Goal: Task Accomplishment & Management: Use online tool/utility

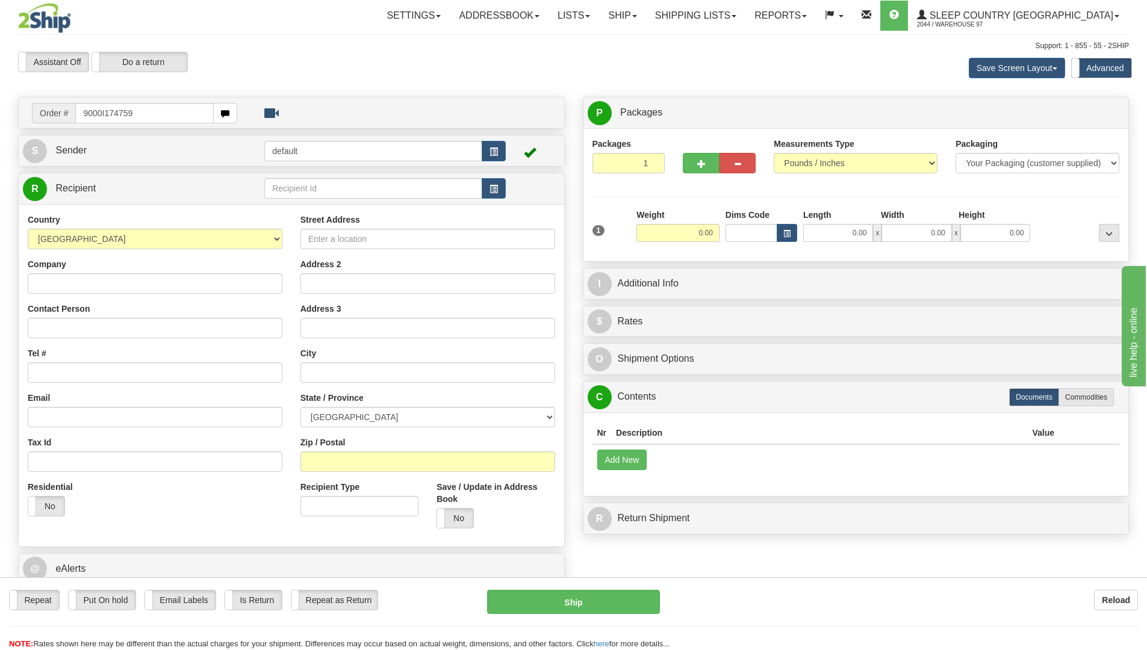
type input "9000I174759"
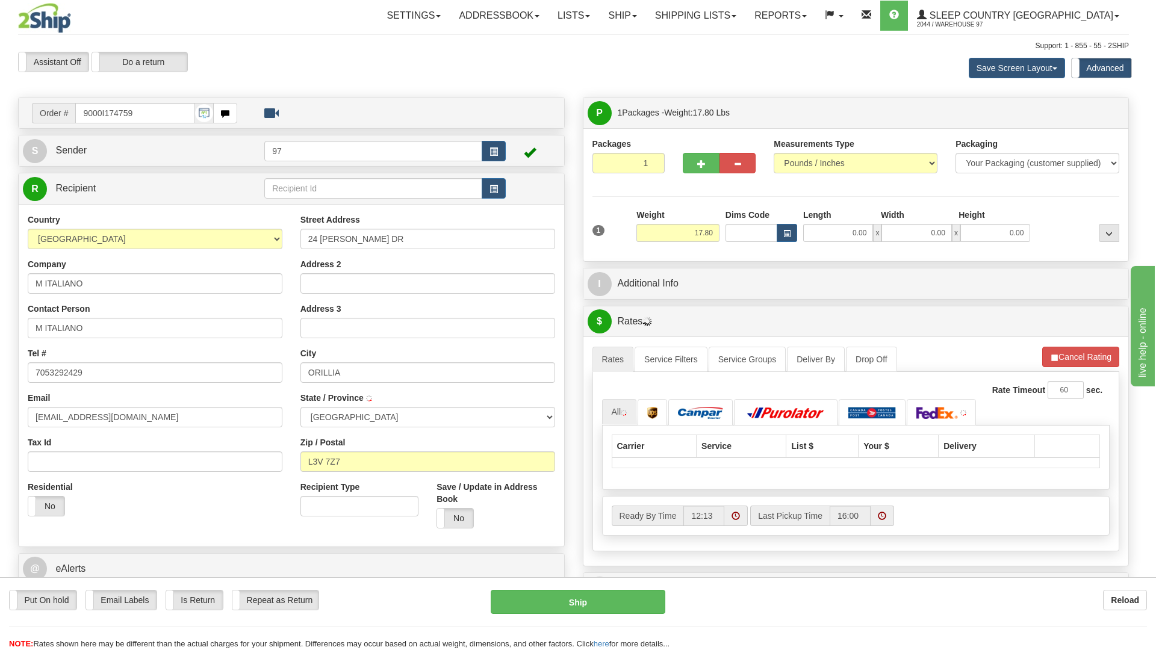
type input "ORO-MEDONTE"
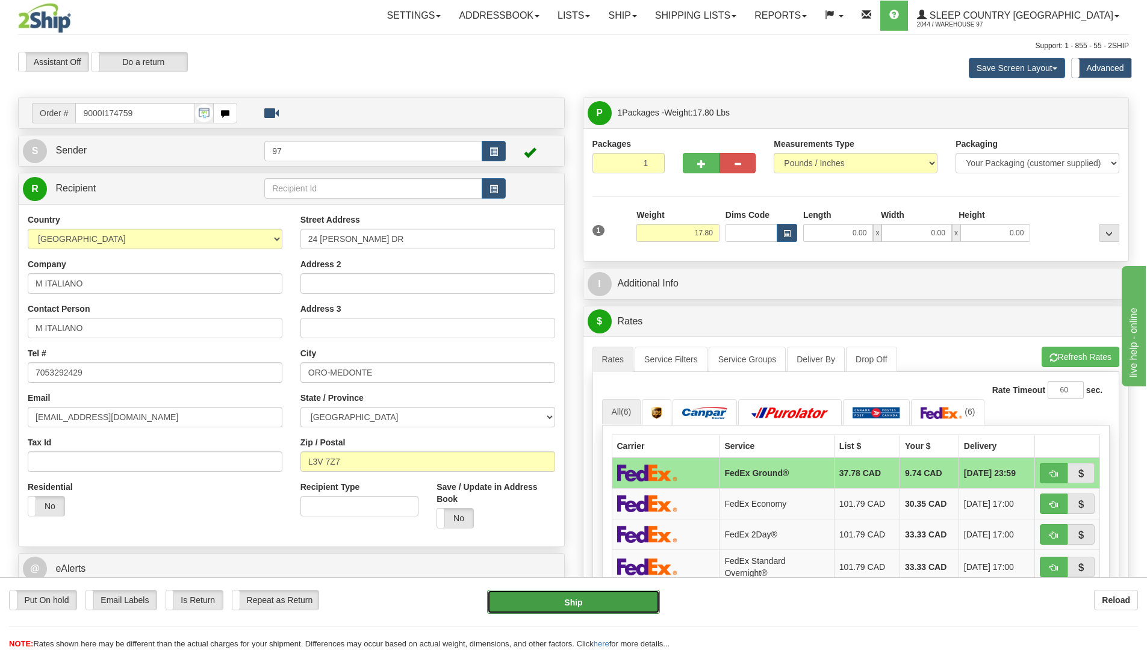
click at [619, 600] on button "Ship" at bounding box center [573, 602] width 173 height 24
type input "92"
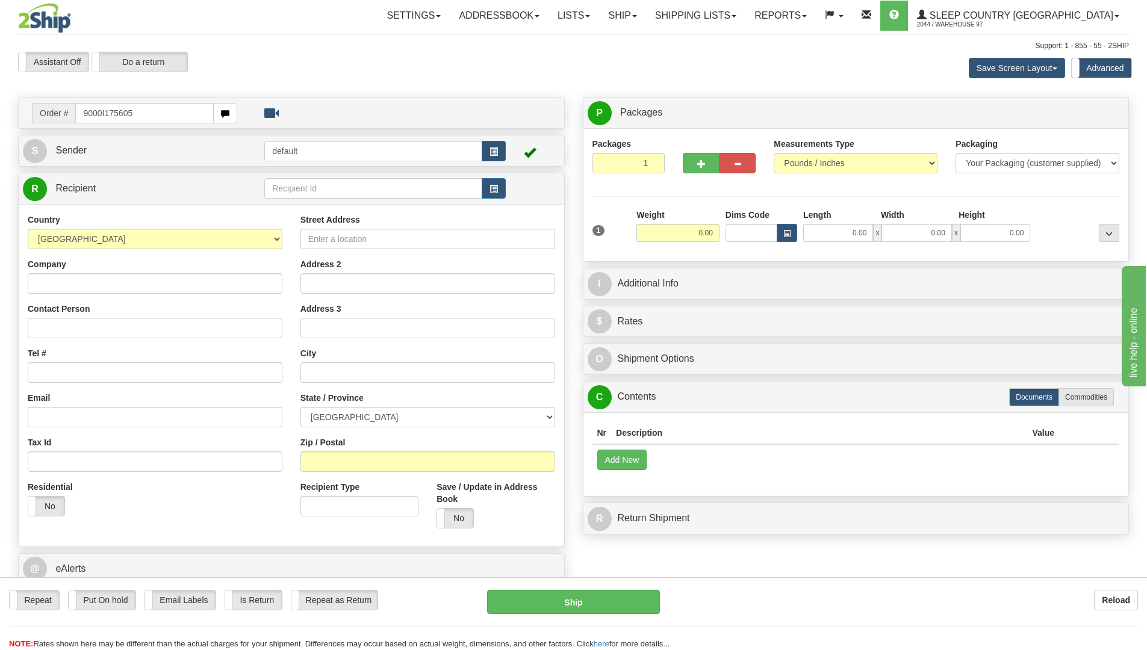
type input "9000I175605"
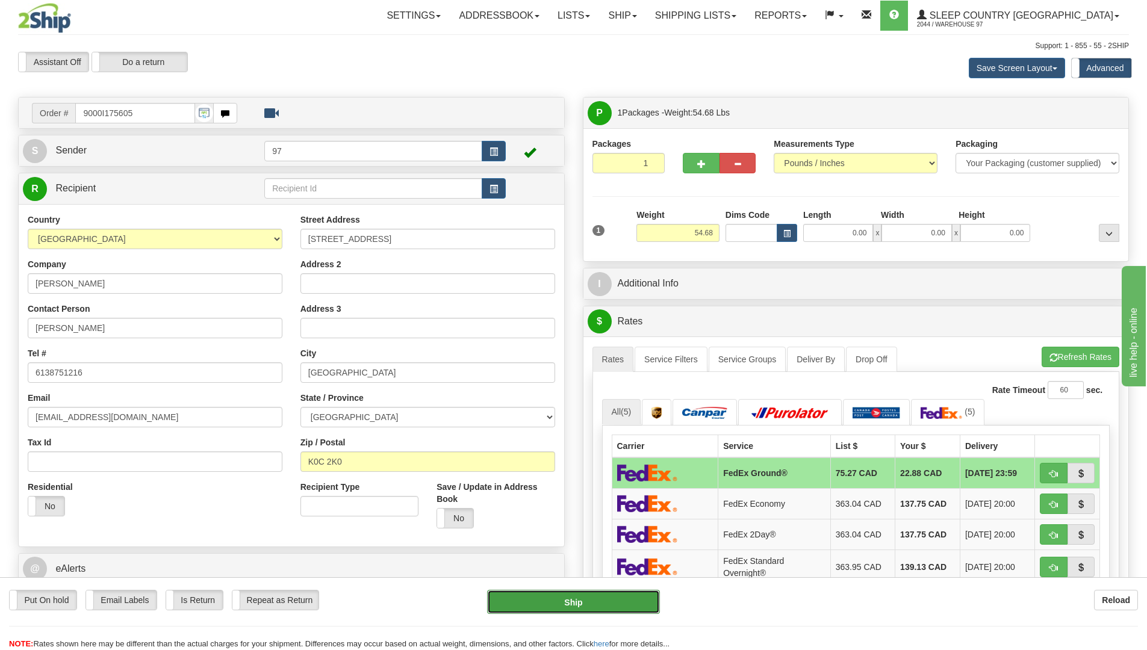
click at [641, 603] on button "Ship" at bounding box center [573, 602] width 173 height 24
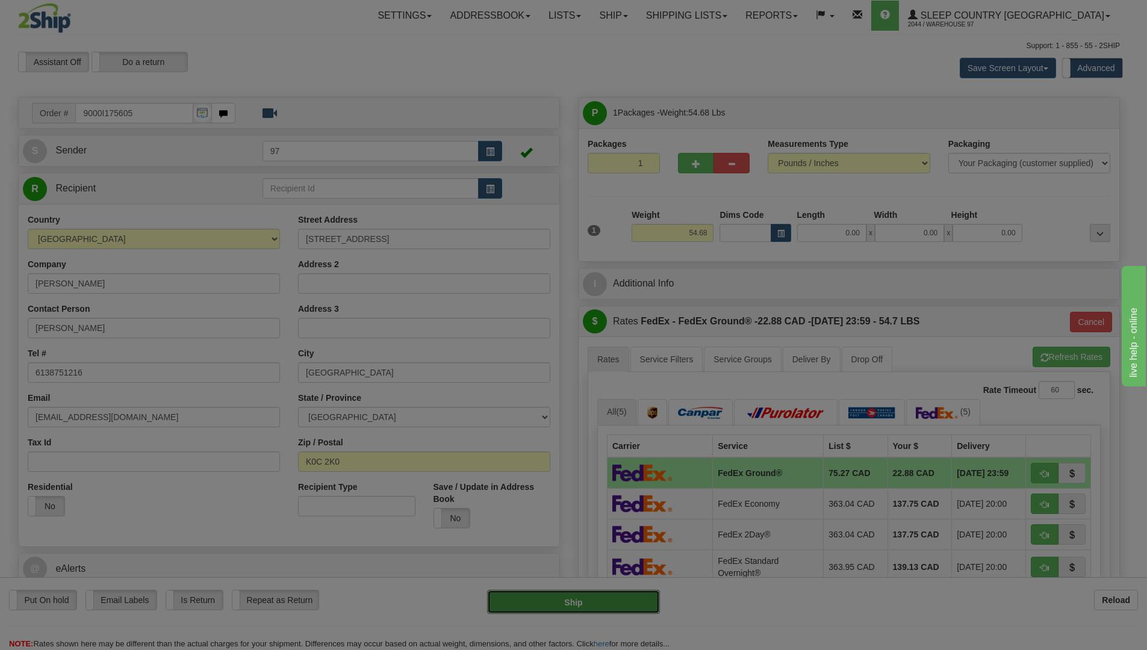
type input "92"
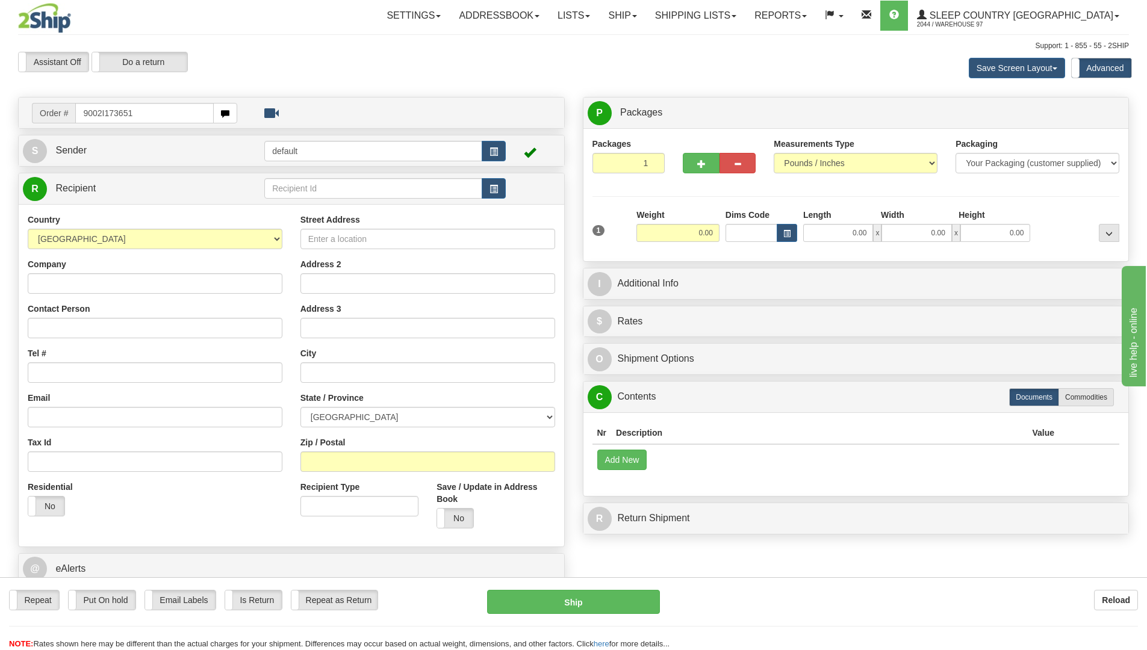
type input "9002I173651"
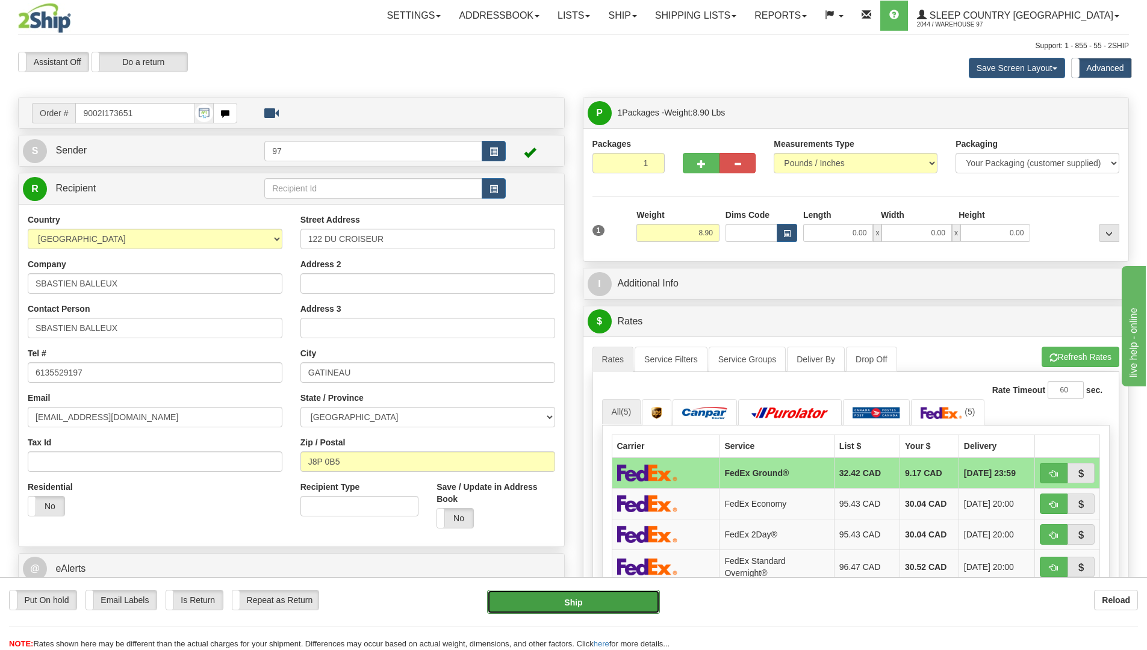
click at [630, 599] on button "Ship" at bounding box center [573, 602] width 173 height 24
type input "92"
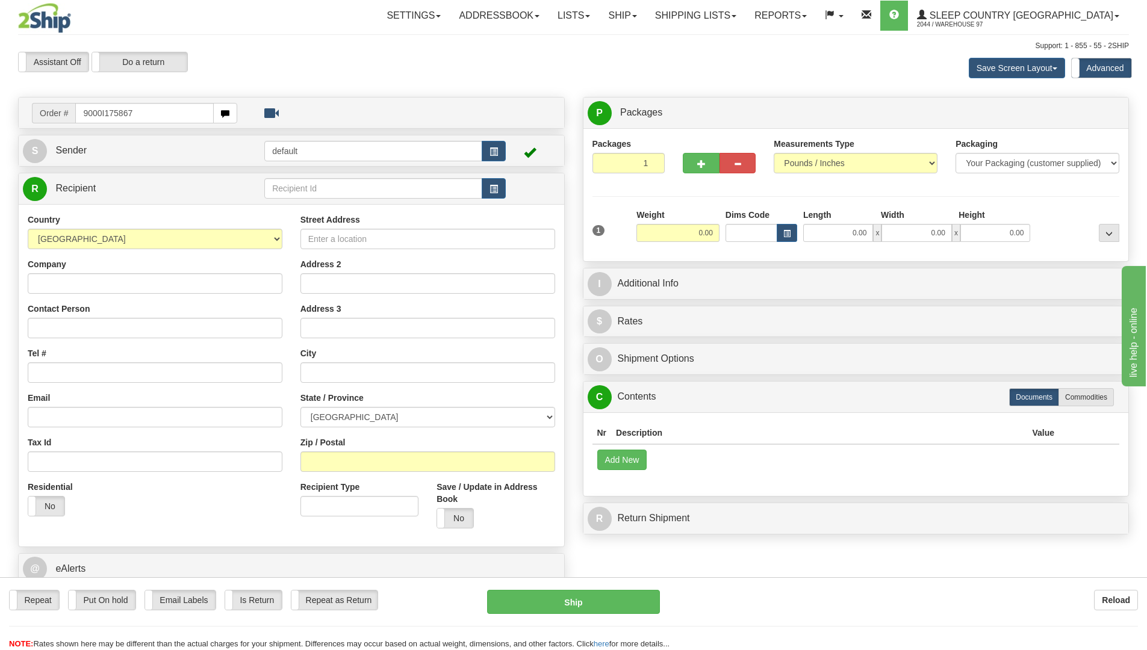
type input "9000I175867"
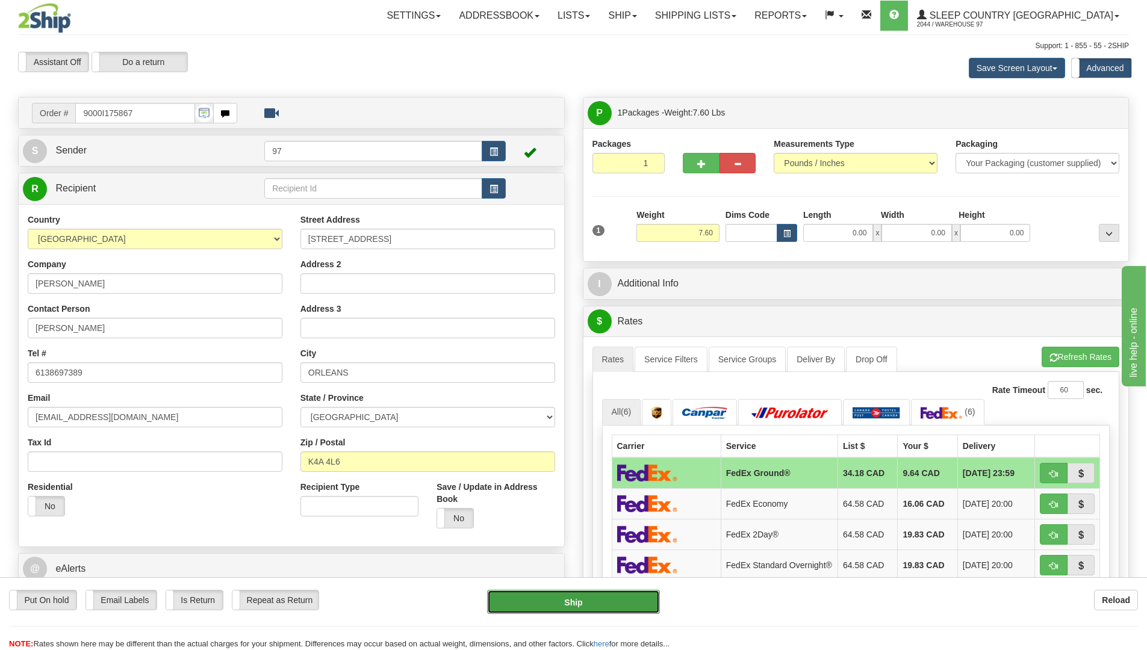
click at [643, 603] on button "Ship" at bounding box center [573, 602] width 173 height 24
type input "92"
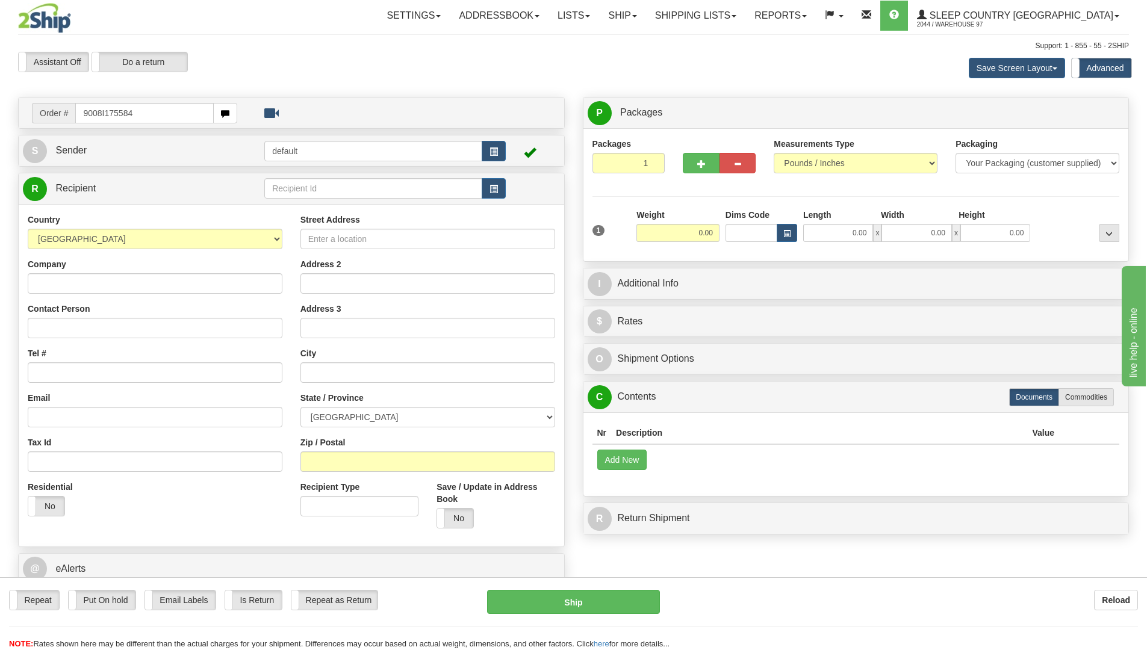
type input "9008I175584"
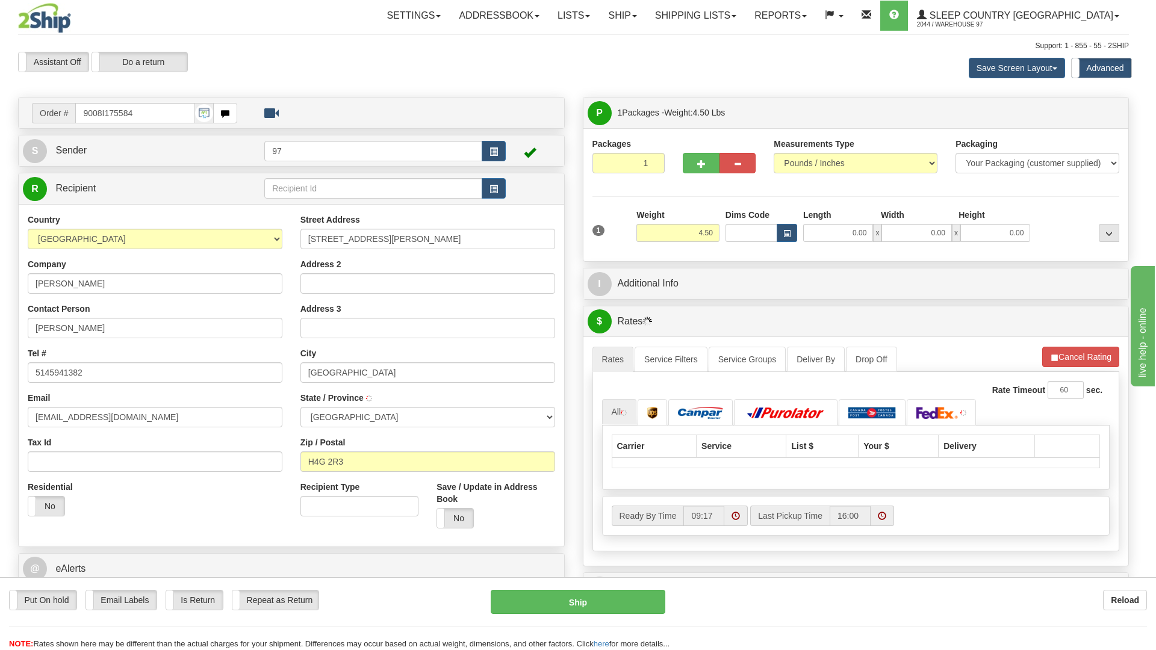
type input "VERDUN"
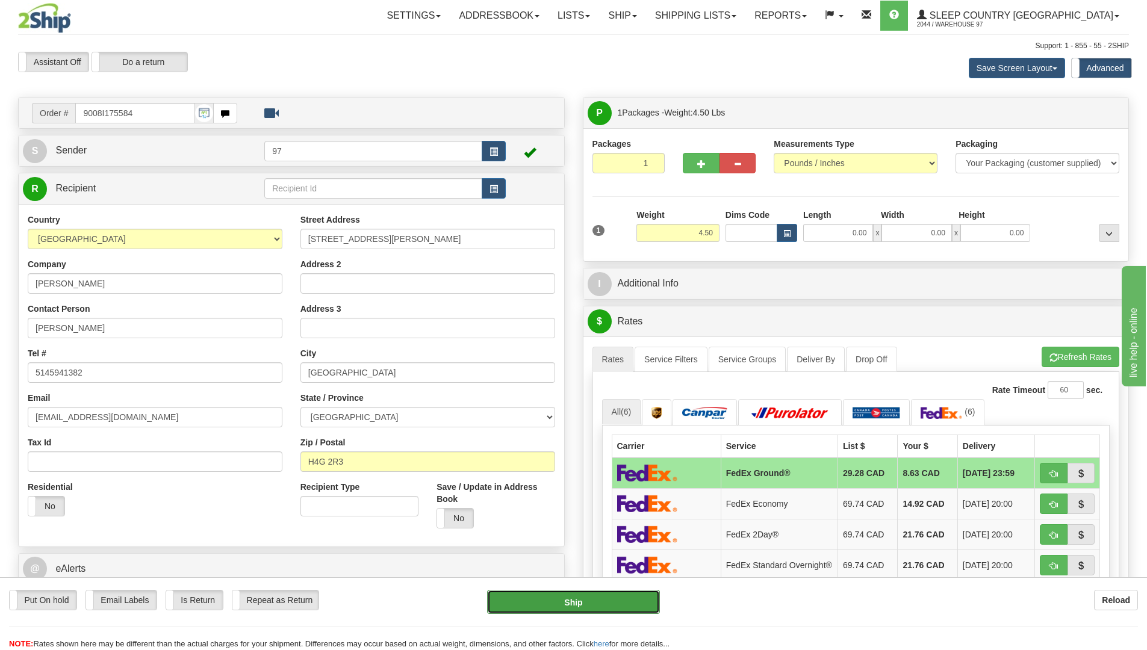
click at [644, 605] on button "Ship" at bounding box center [573, 602] width 173 height 24
type input "92"
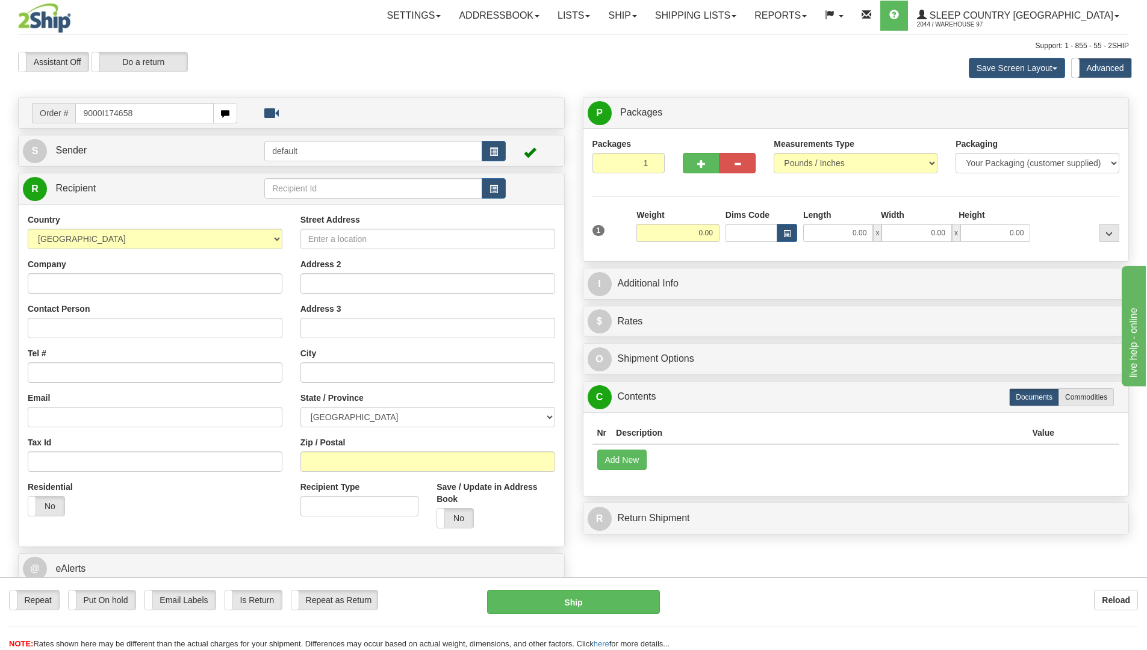
type input "9000I174658"
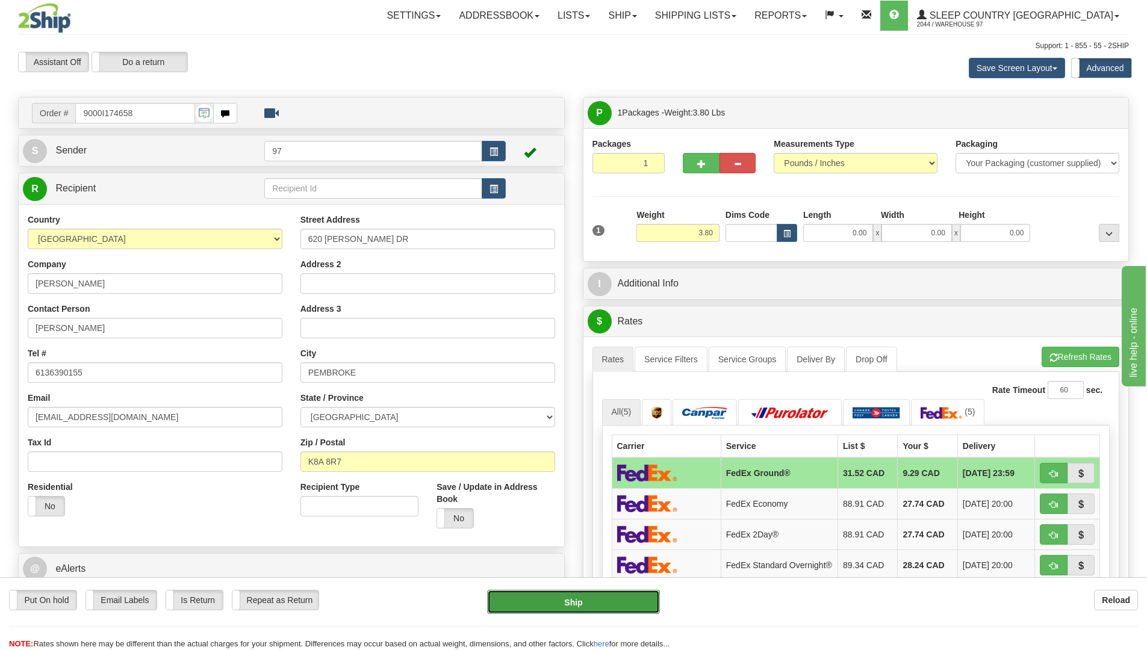
click at [646, 603] on button "Ship" at bounding box center [573, 602] width 173 height 24
type input "92"
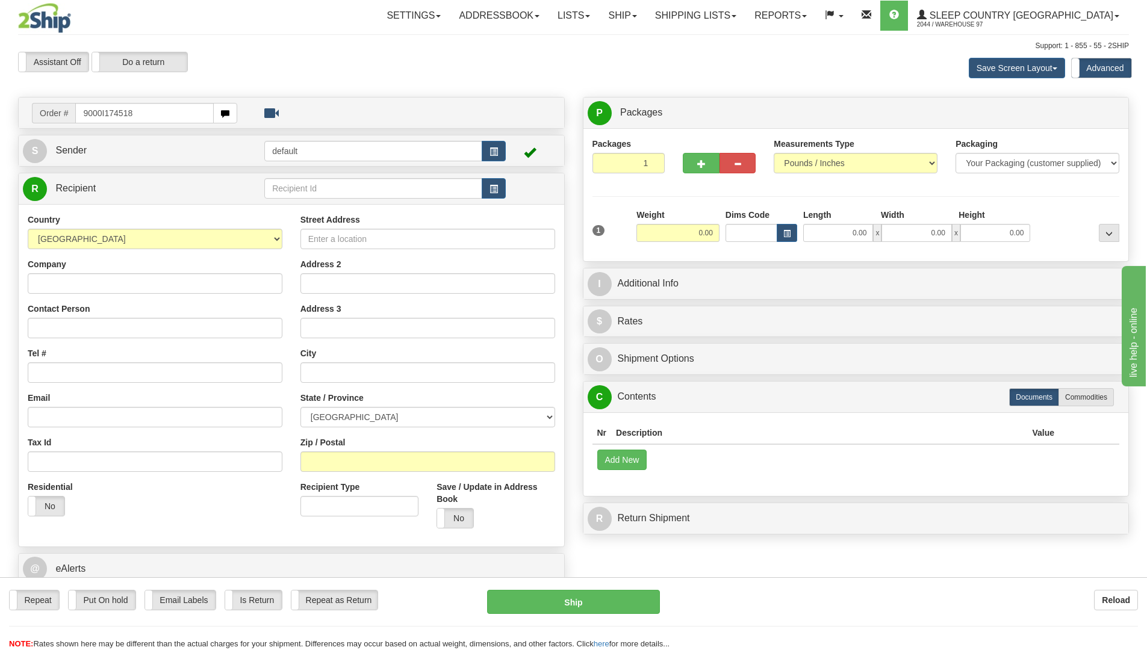
type input "9000I174518"
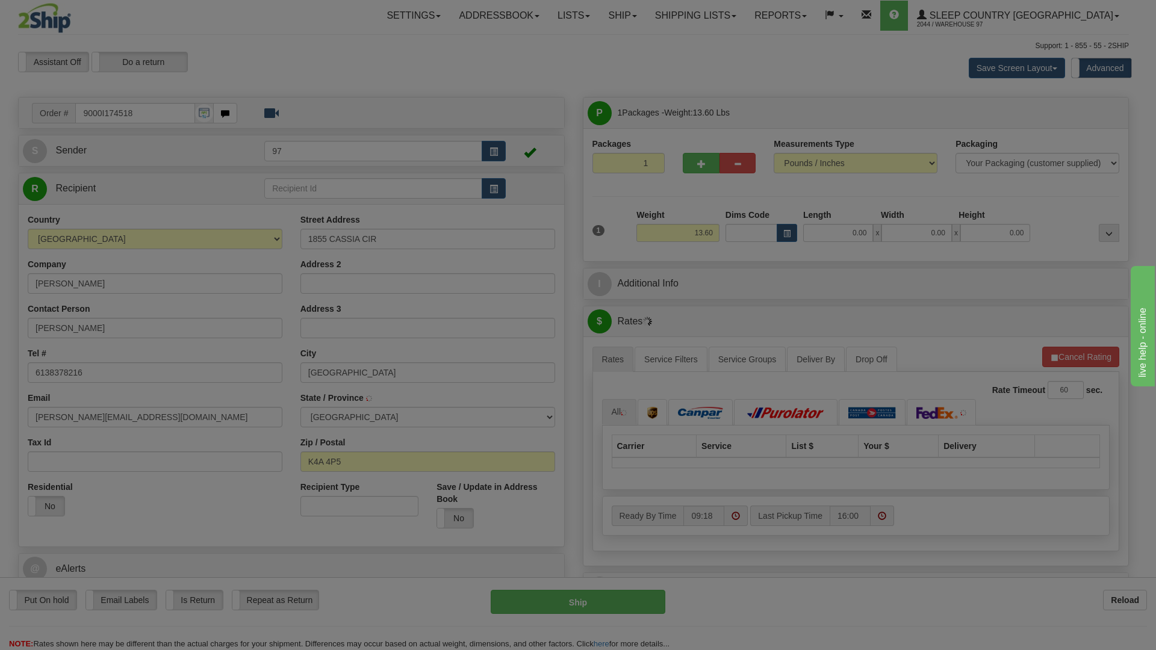
type input "ORLEANS"
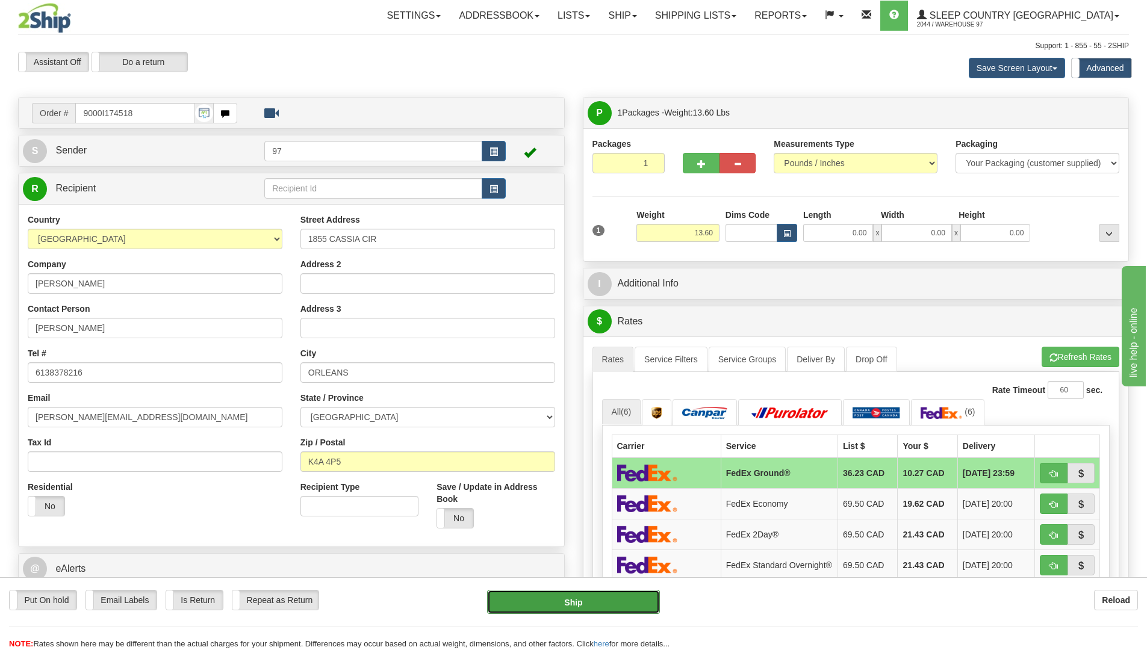
click at [644, 599] on button "Ship" at bounding box center [573, 602] width 173 height 24
type input "92"
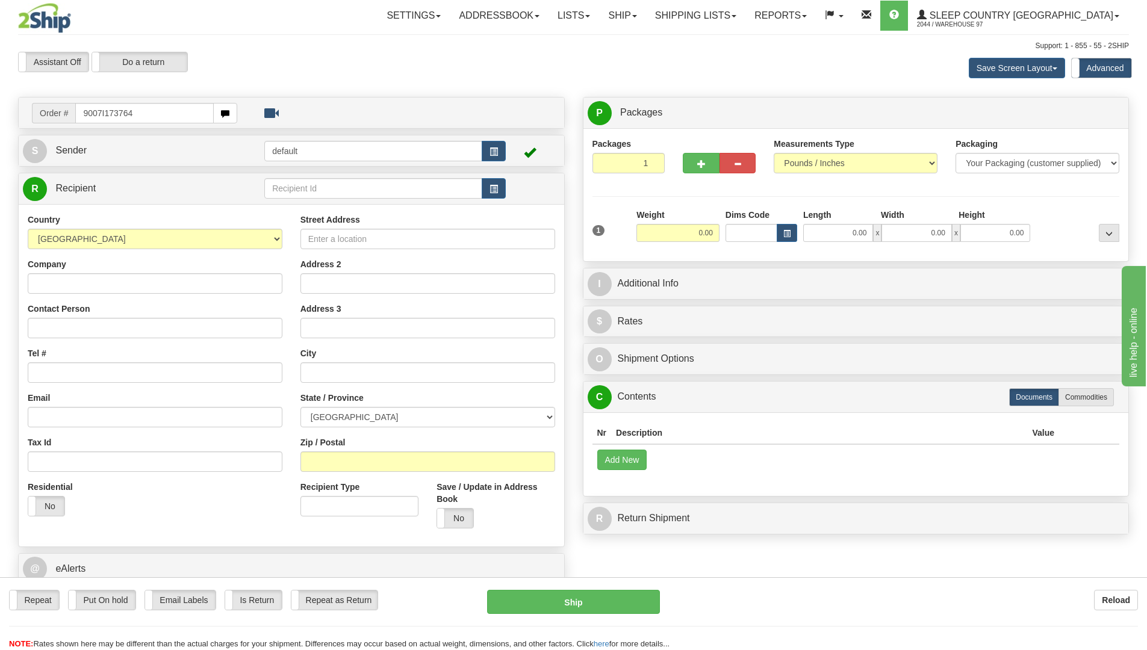
type input "9007I173764"
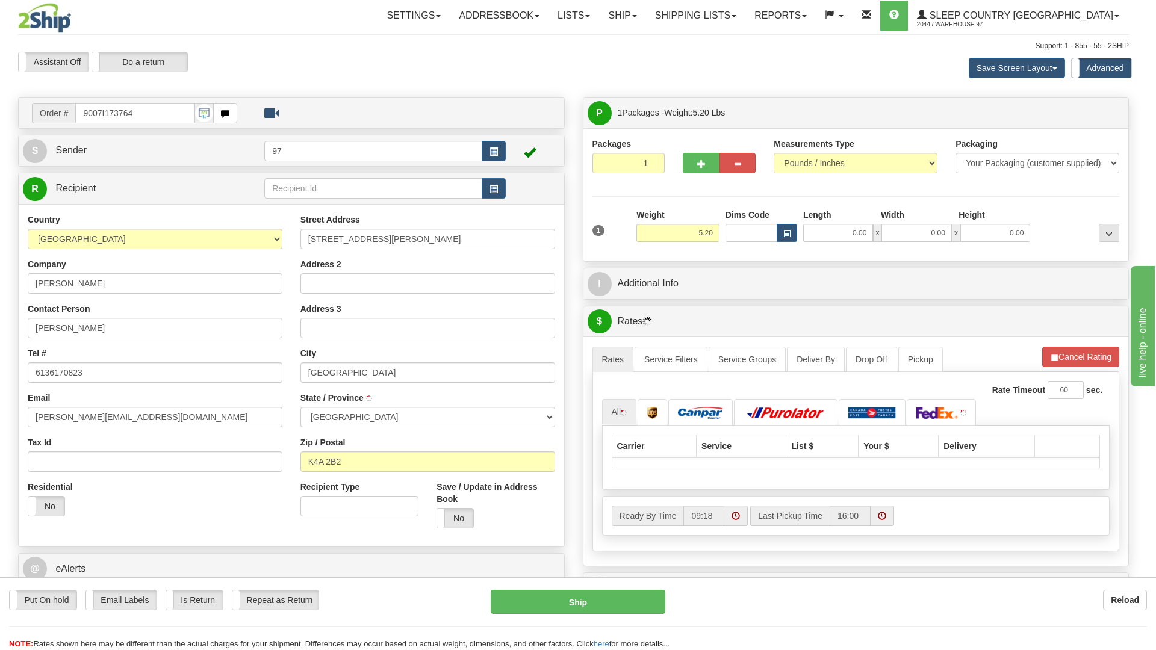
type input "ORLEANS"
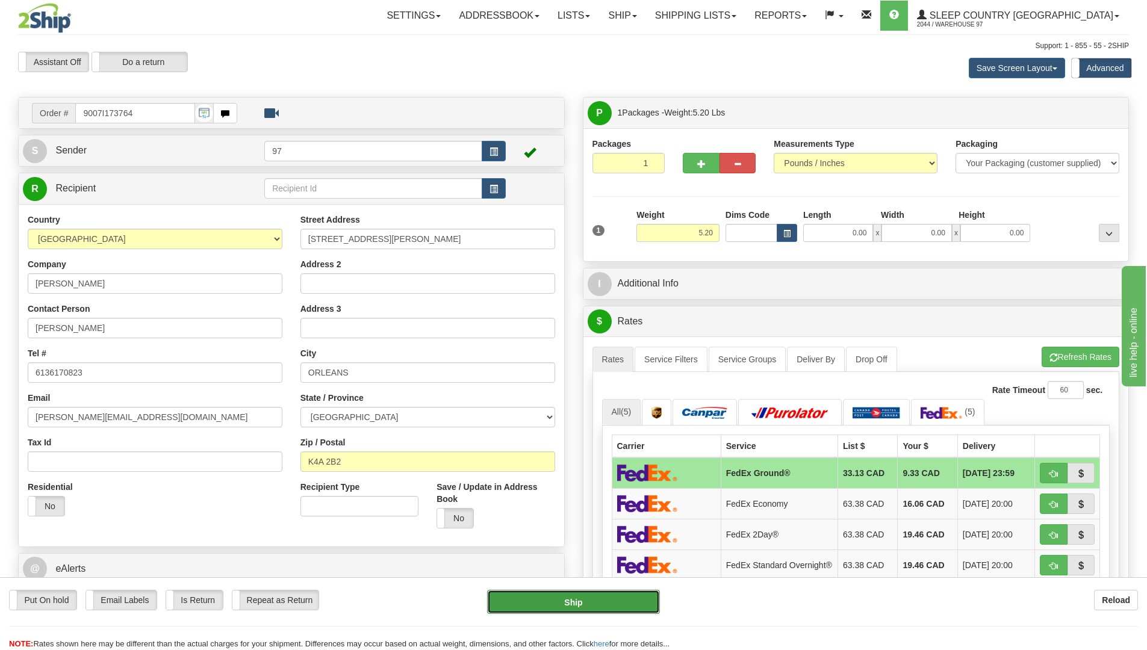
click at [638, 607] on button "Ship" at bounding box center [573, 602] width 173 height 24
type input "92"
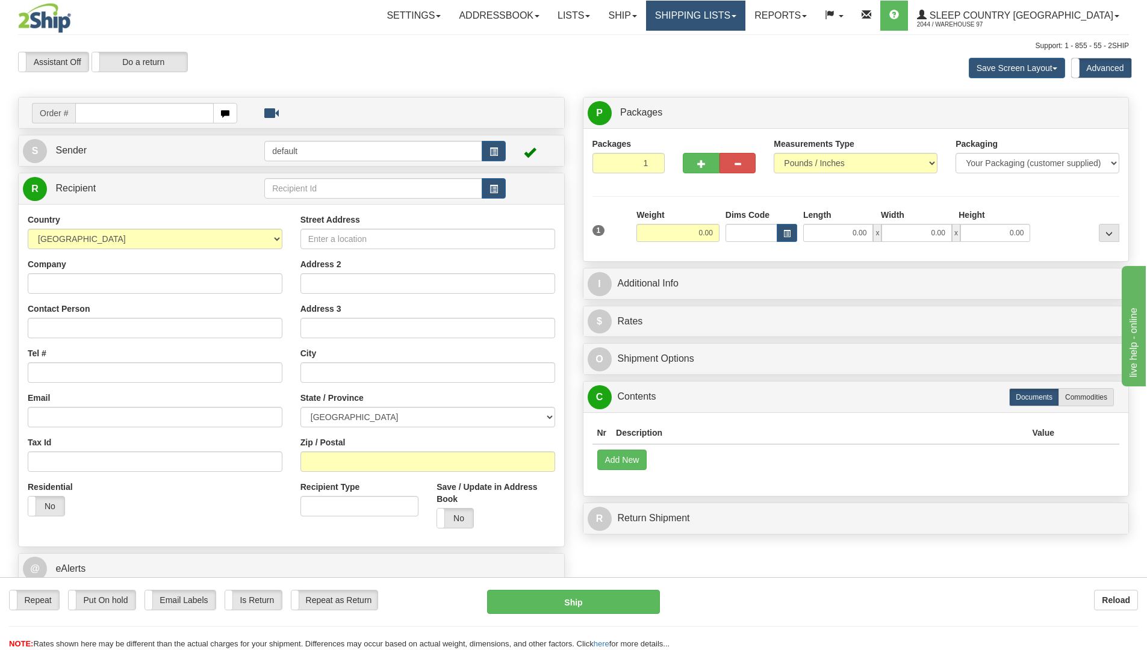
click at [746, 12] on link "Shipping lists" at bounding box center [695, 16] width 99 height 30
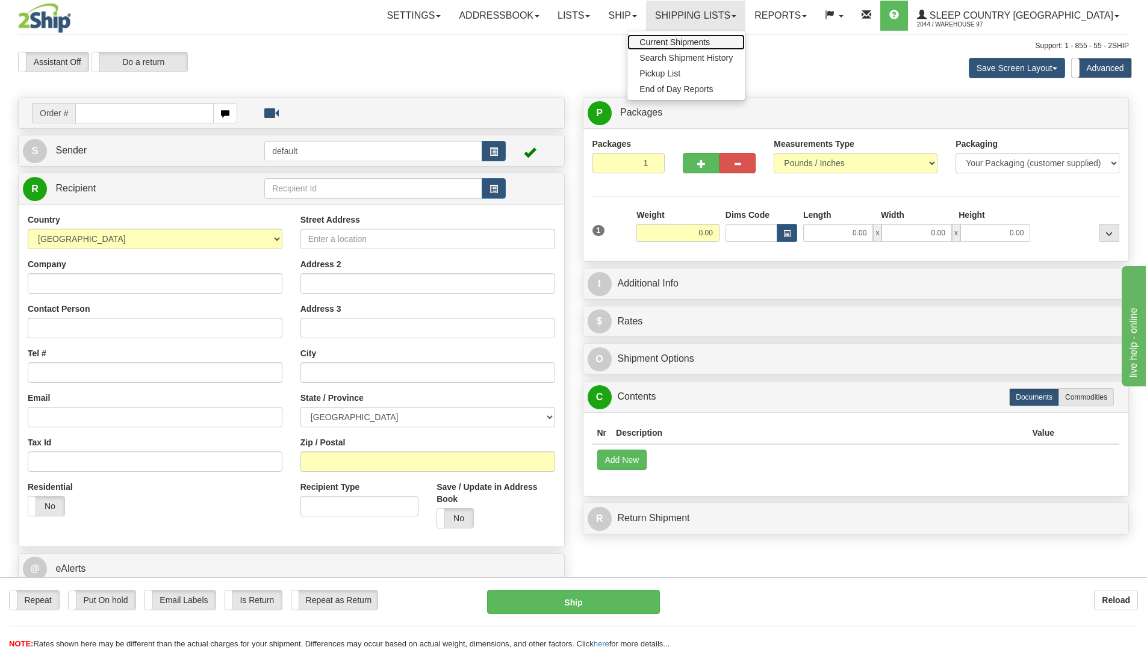
click at [710, 39] on span "Current Shipments" at bounding box center [675, 42] width 70 height 10
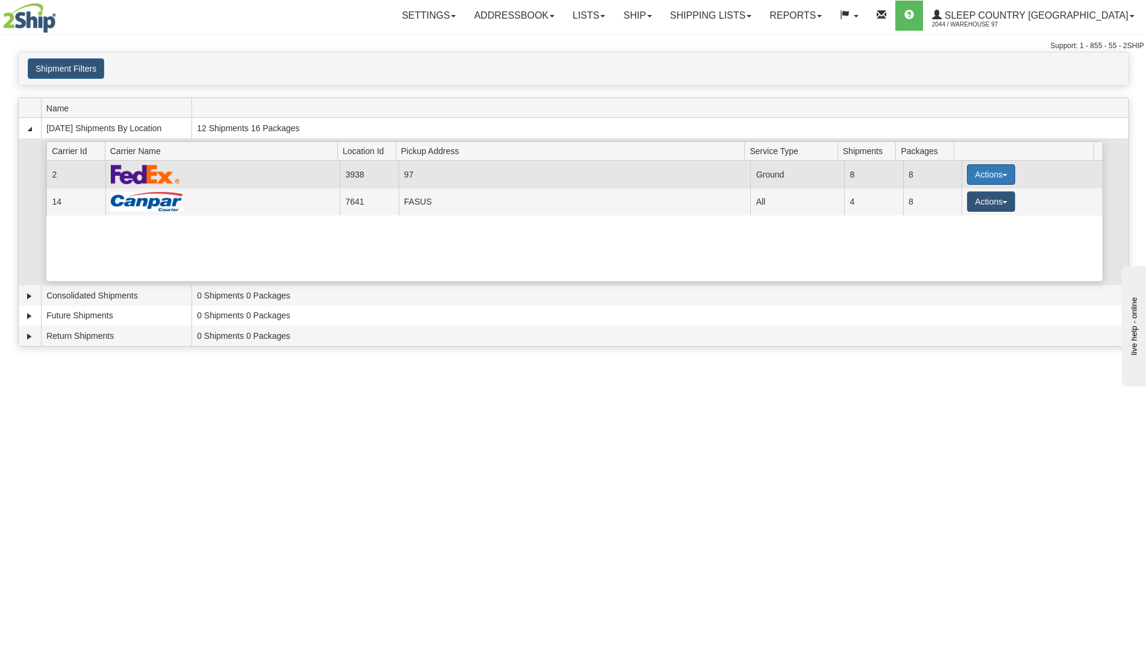
click at [985, 177] on button "Actions" at bounding box center [991, 174] width 48 height 20
click at [955, 214] on span "Close" at bounding box center [944, 212] width 28 height 8
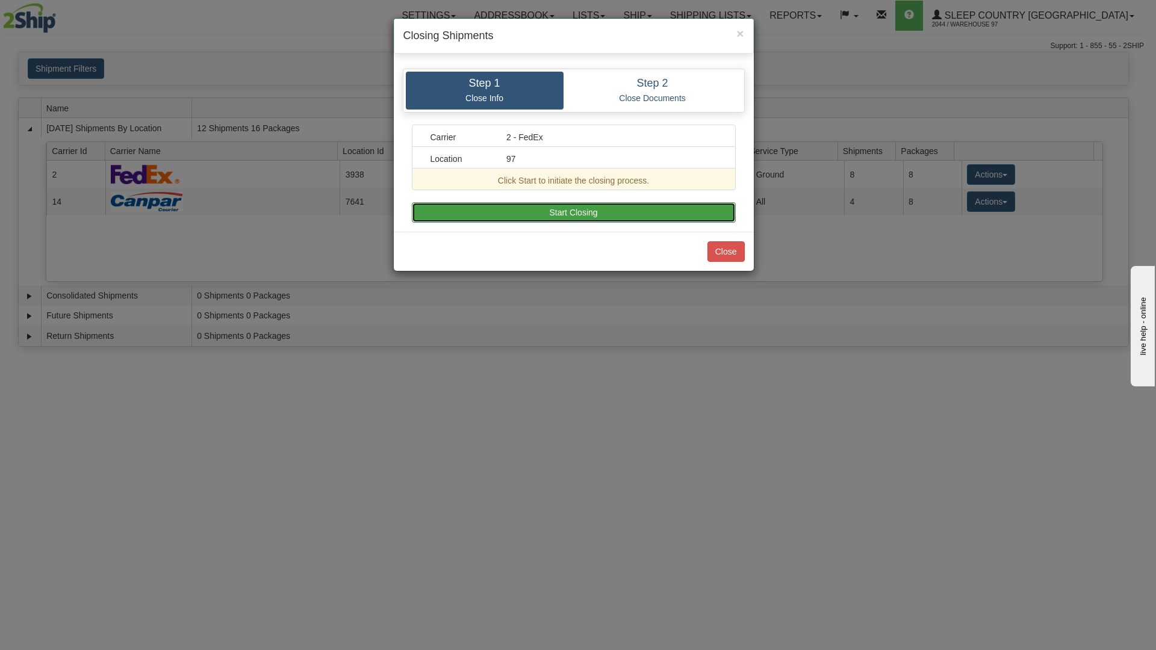
click at [612, 211] on button "Start Closing" at bounding box center [574, 212] width 324 height 20
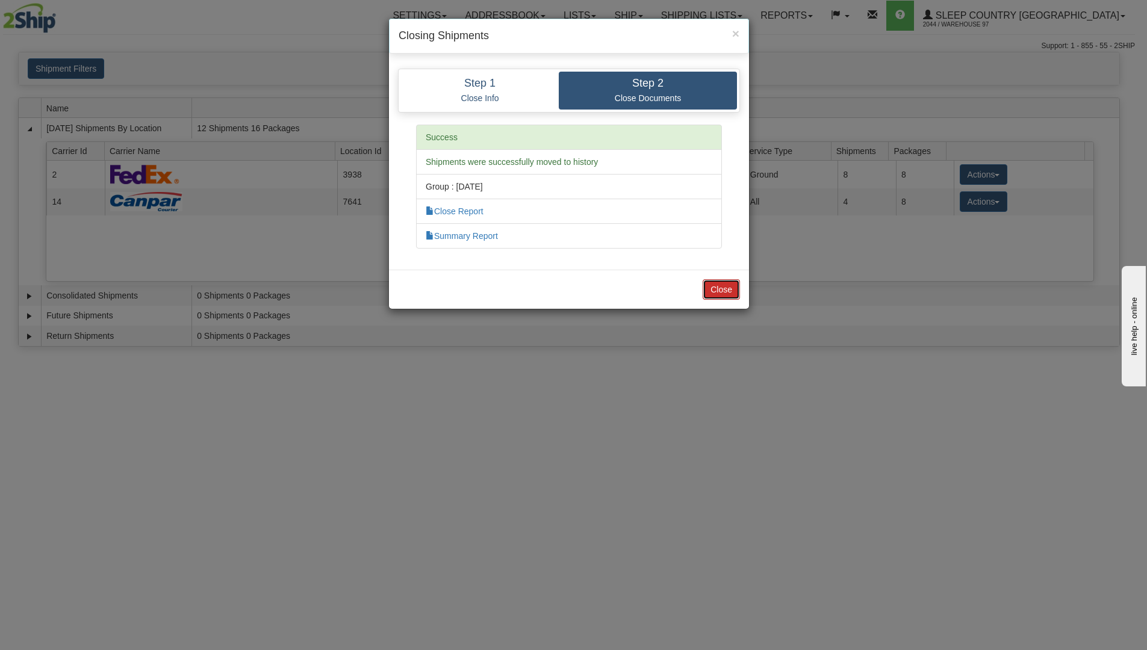
click at [719, 290] on button "Close" at bounding box center [721, 289] width 37 height 20
